Goal: Task Accomplishment & Management: Complete application form

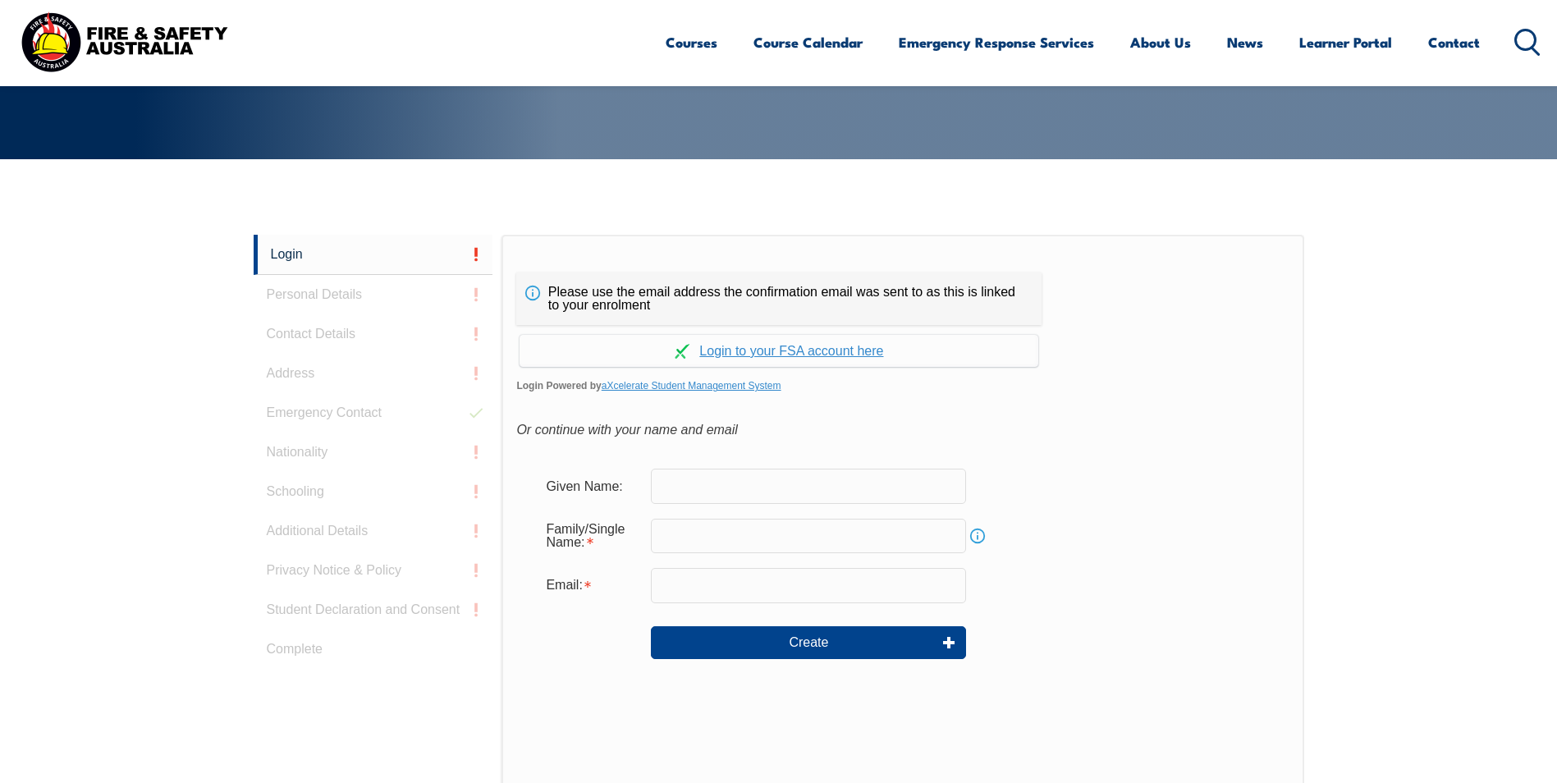
scroll to position [437, 0]
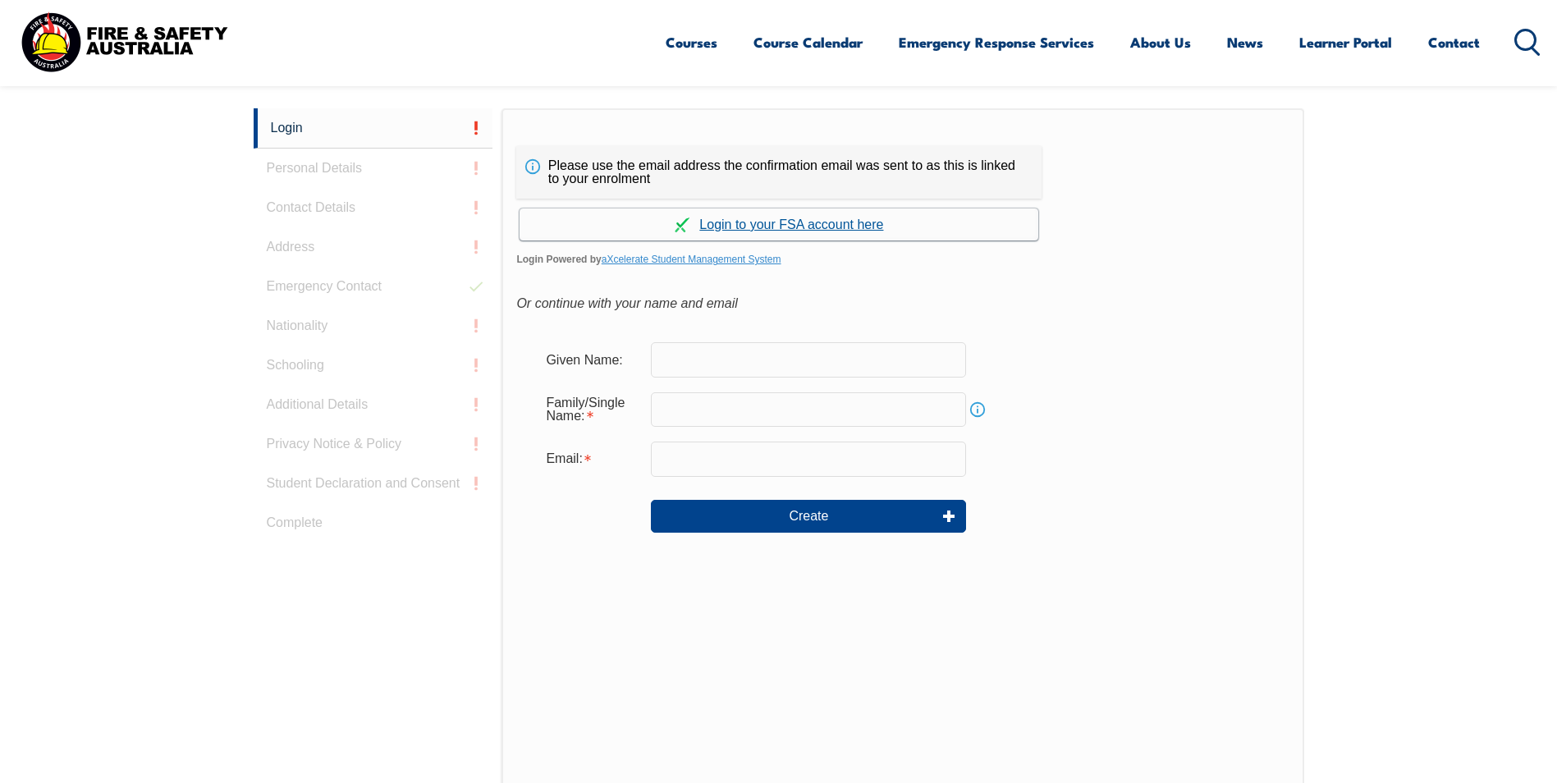
click at [619, 225] on link "Continue with aXcelerate" at bounding box center [778, 224] width 519 height 32
click at [674, 216] on link "Continue with aXcelerate" at bounding box center [778, 224] width 519 height 32
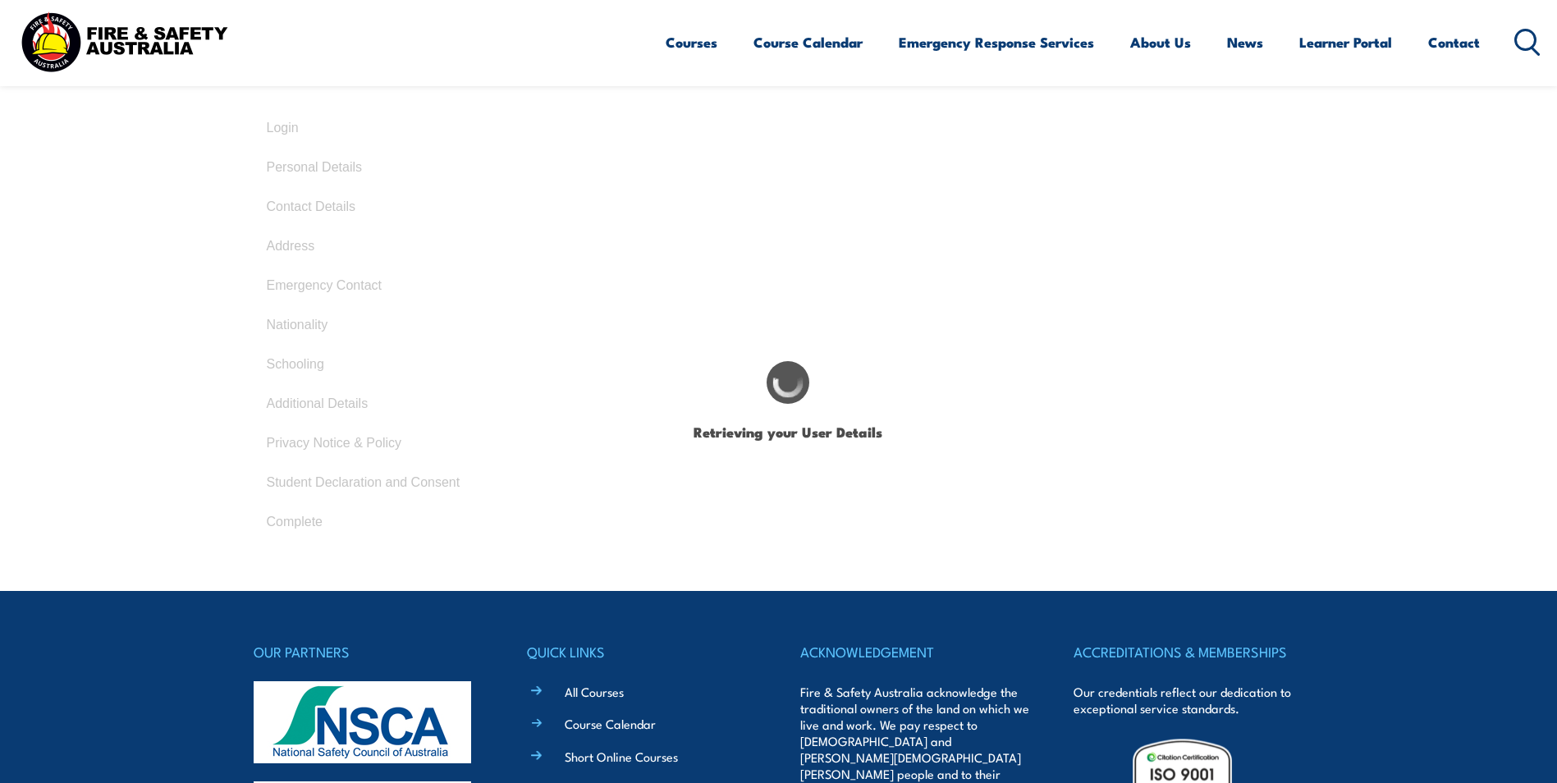
type input "[PERSON_NAME]"
type input "[DATE]"
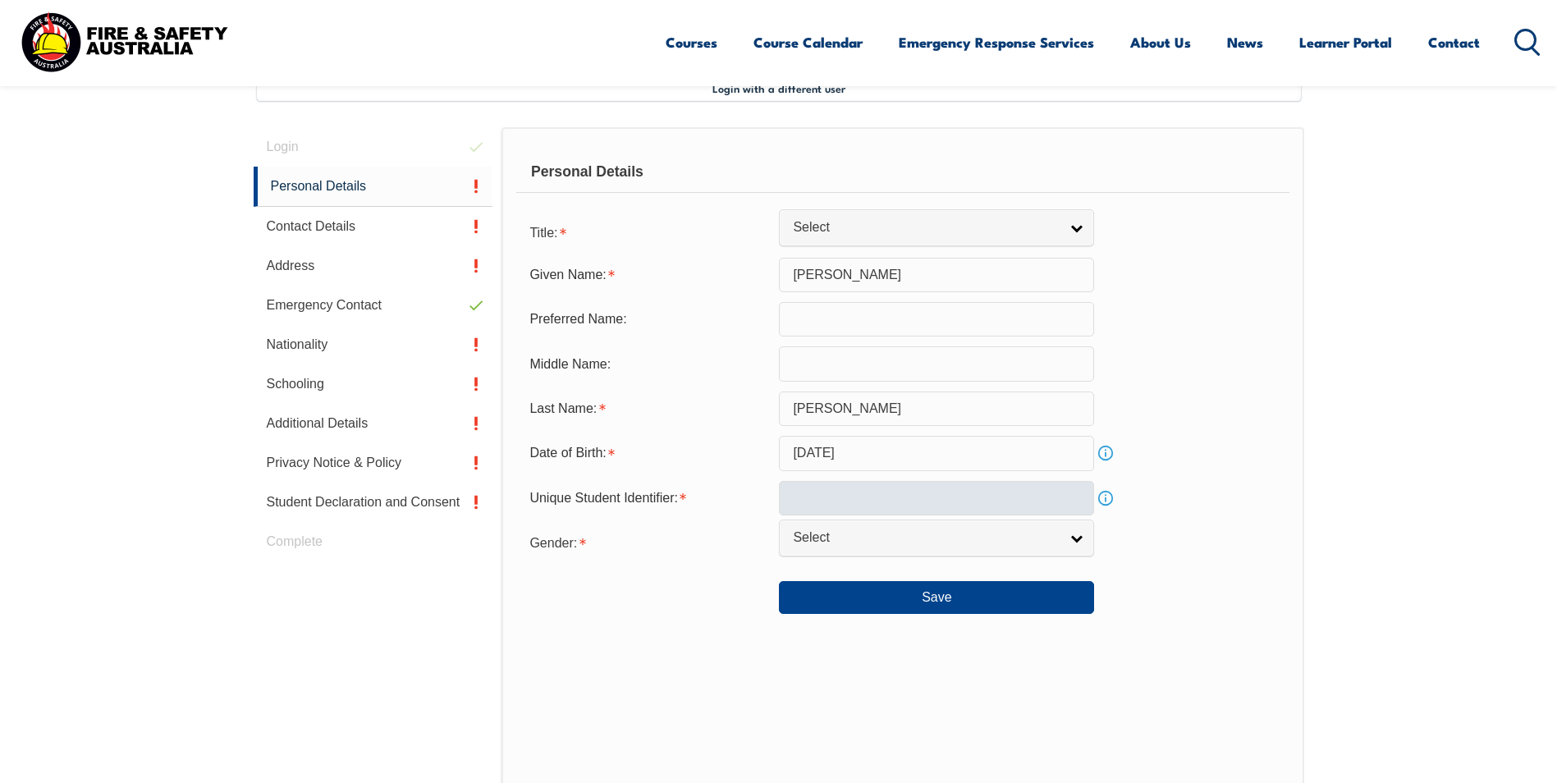
scroll to position [447, 0]
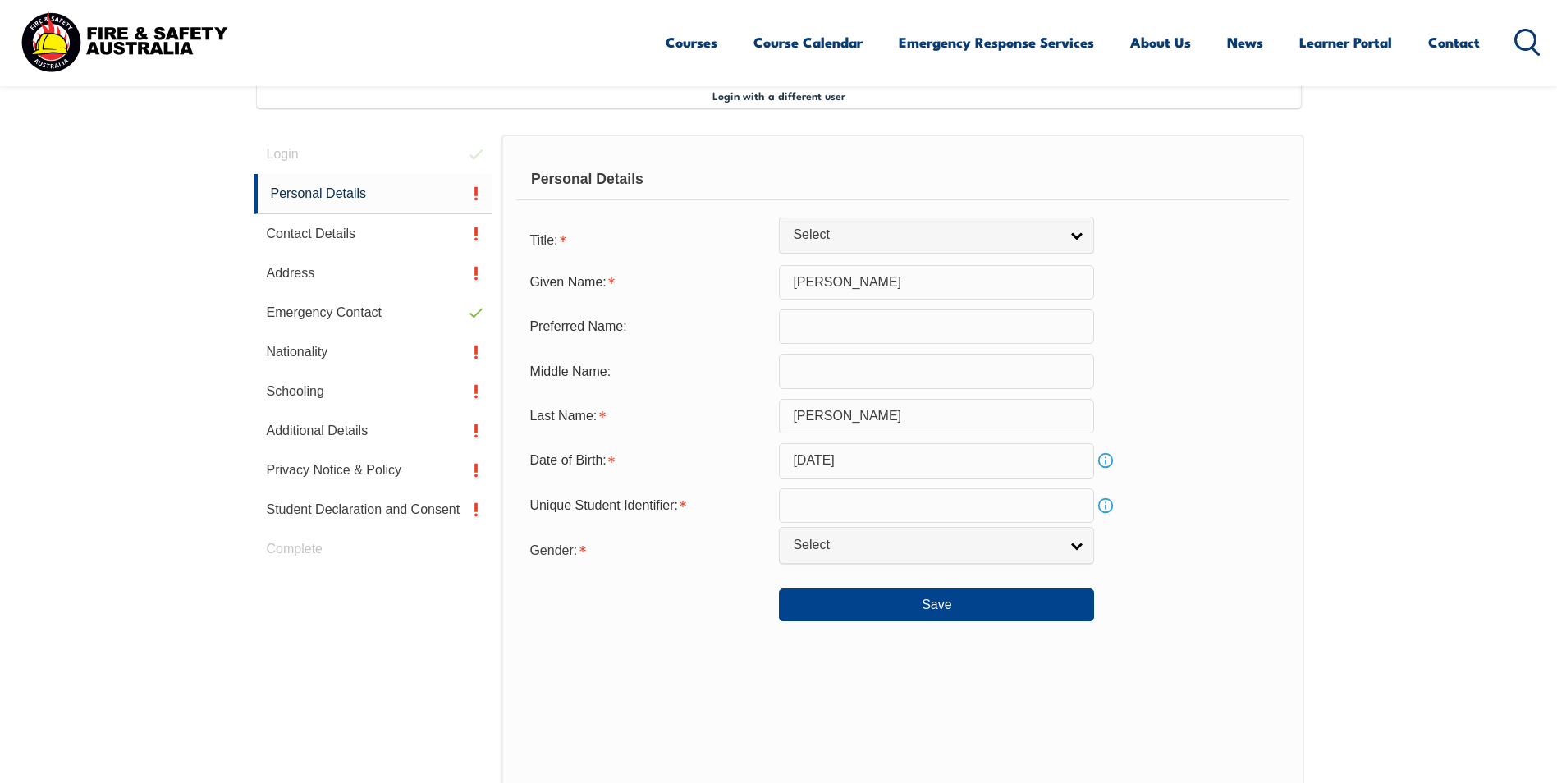
click at [862, 335] on input "text" at bounding box center [936, 326] width 315 height 34
click at [861, 513] on input "text" at bounding box center [936, 505] width 315 height 34
click at [790, 502] on input "text" at bounding box center [936, 505] width 315 height 34
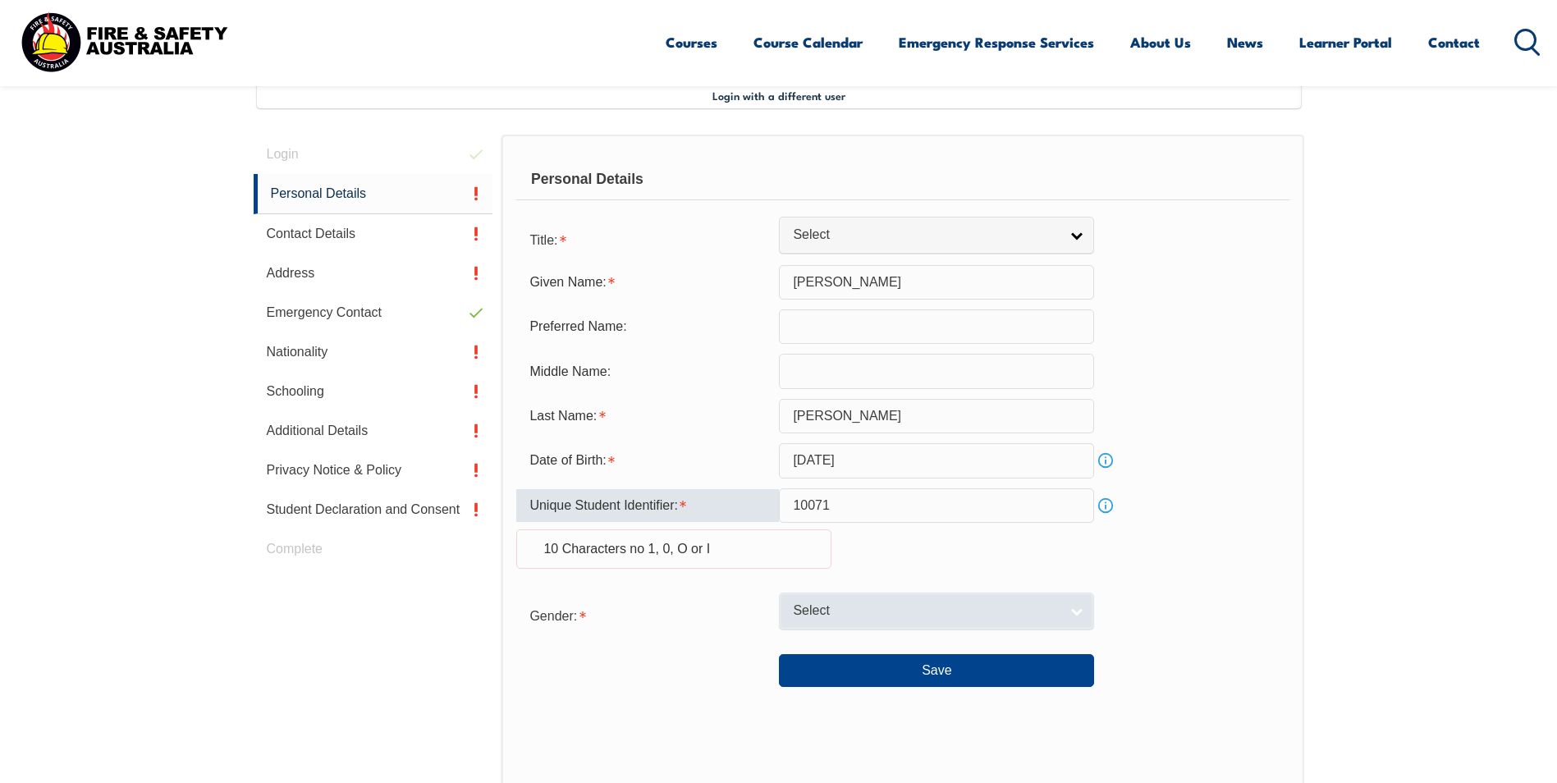
type input "10071"
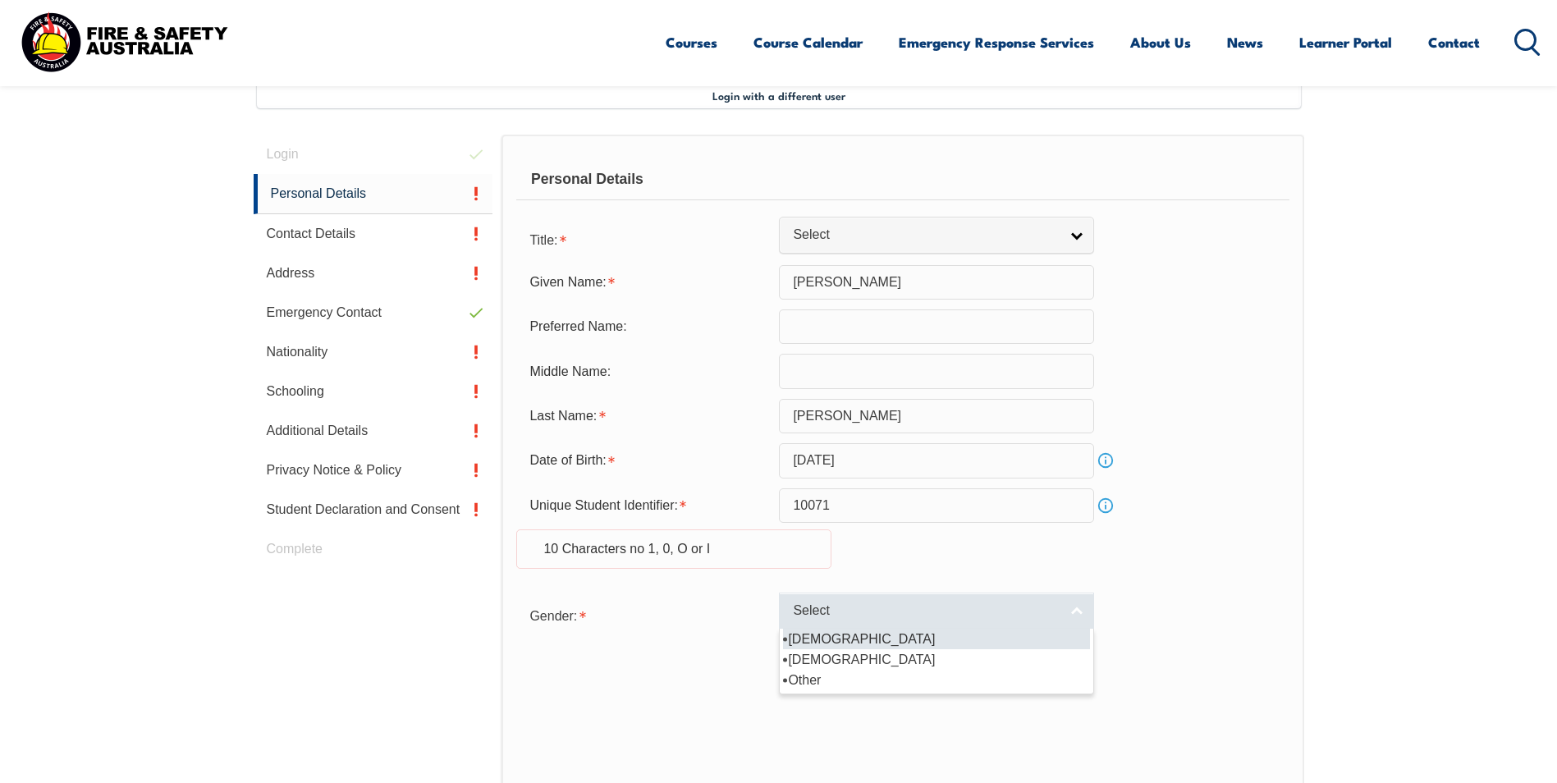
drag, startPoint x: 890, startPoint y: 609, endPoint x: 881, endPoint y: 611, distance: 9.2
click at [882, 611] on span "Select" at bounding box center [926, 610] width 266 height 17
click at [854, 635] on li "[DEMOGRAPHIC_DATA]" at bounding box center [936, 639] width 307 height 21
select select "M"
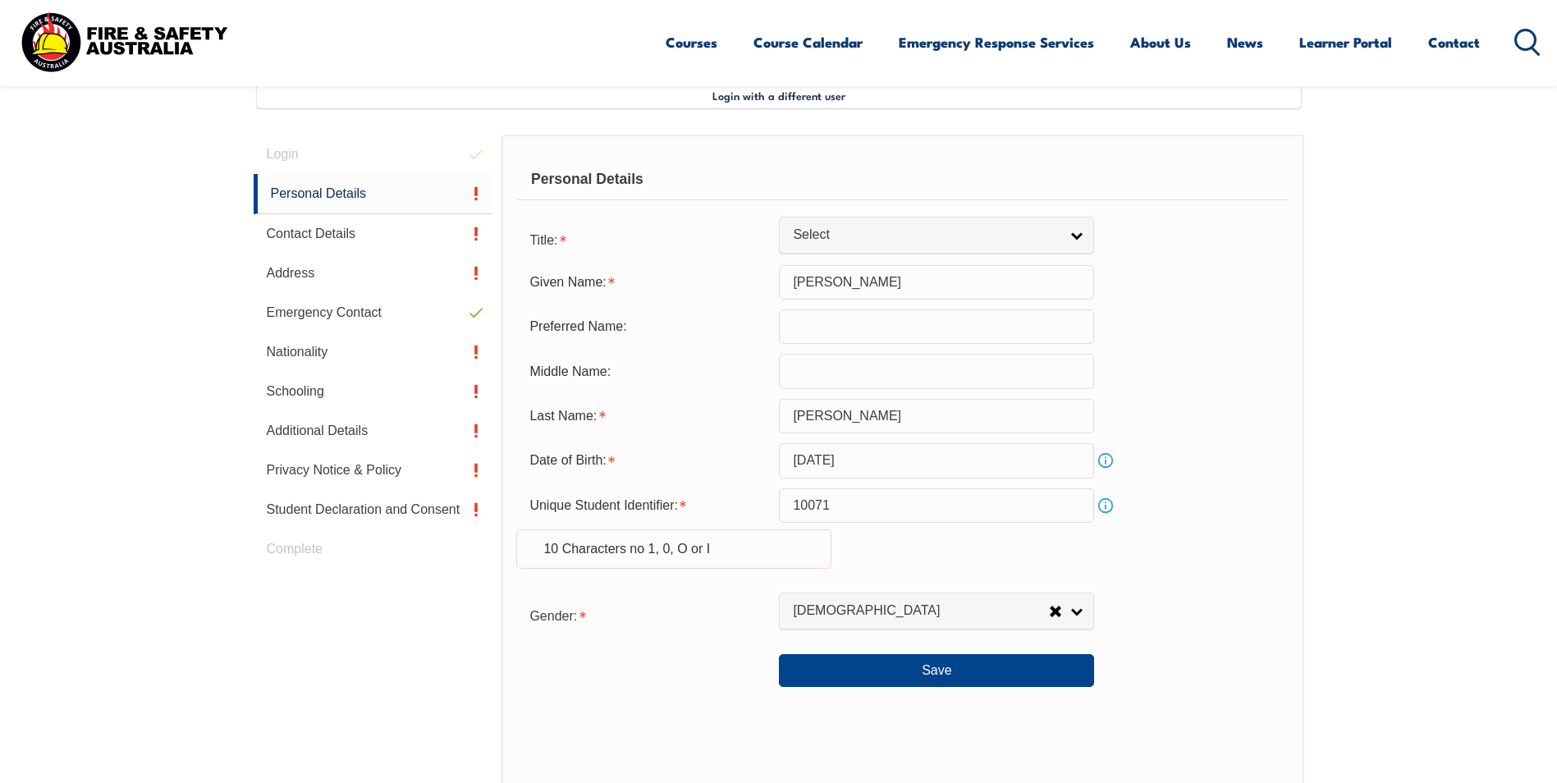
click at [1103, 503] on link "Info" at bounding box center [1105, 505] width 23 height 23
